Goal: Task Accomplishment & Management: Manage account settings

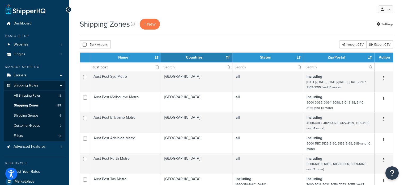
select select "15"
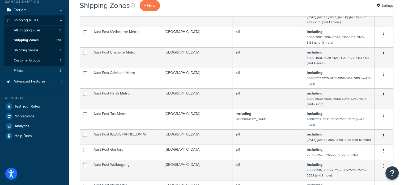
scroll to position [53, 0]
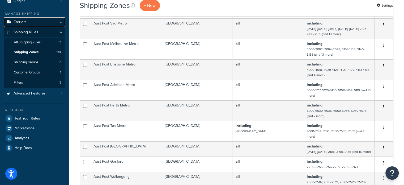
click at [32, 22] on link "Carriers" at bounding box center [34, 22] width 61 height 10
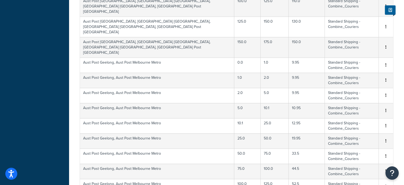
scroll to position [377, 0]
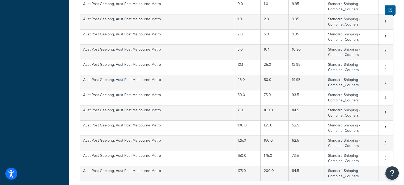
select select "100"
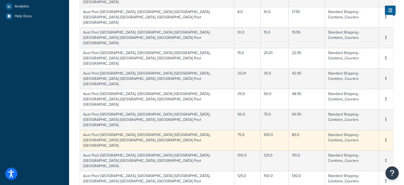
scroll to position [0, 0]
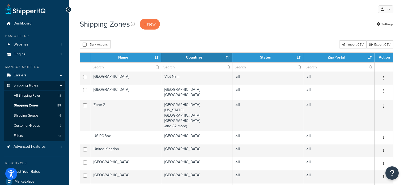
select select "15"
click at [122, 68] on input "text" at bounding box center [125, 66] width 71 height 9
type input "aust post"
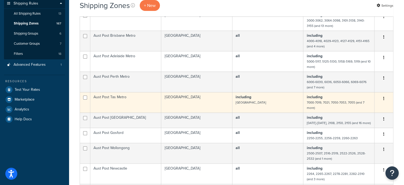
scroll to position [27, 0]
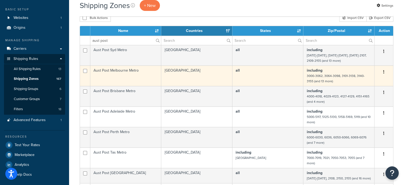
click at [201, 77] on td "Australia" at bounding box center [196, 75] width 71 height 20
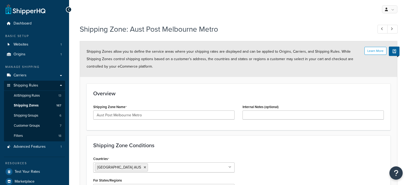
select select "including"
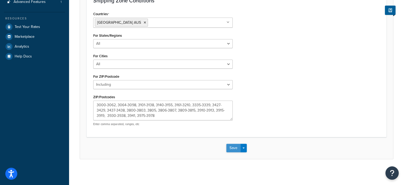
click at [234, 146] on button "Save" at bounding box center [233, 147] width 14 height 9
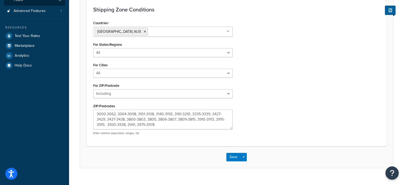
scroll to position [145, 0]
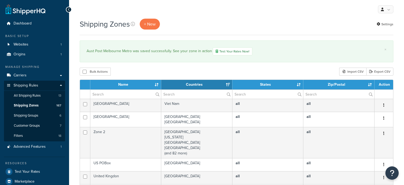
select select "15"
click at [135, 94] on input "text" at bounding box center [125, 94] width 71 height 9
type input "aust post"
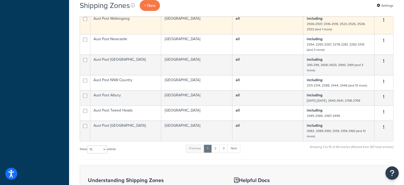
scroll to position [239, 0]
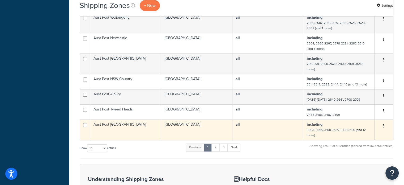
click at [134, 129] on td "Aust Post [GEOGRAPHIC_DATA]" at bounding box center [125, 129] width 71 height 20
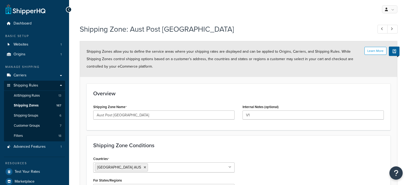
select select "including"
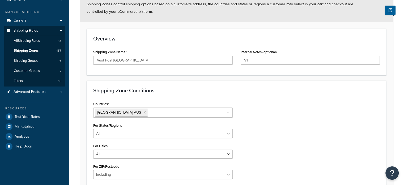
scroll to position [145, 0]
